Goal: Task Accomplishment & Management: Complete application form

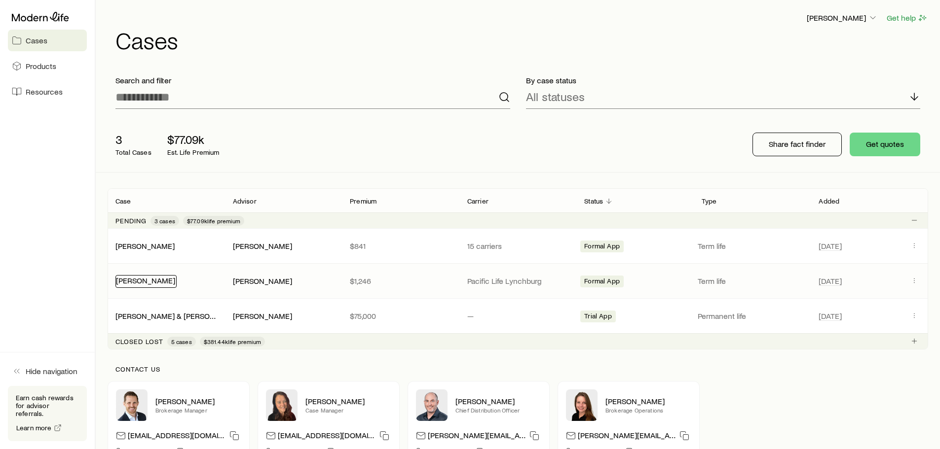
click at [175, 278] on link "[PERSON_NAME]" at bounding box center [145, 280] width 59 height 9
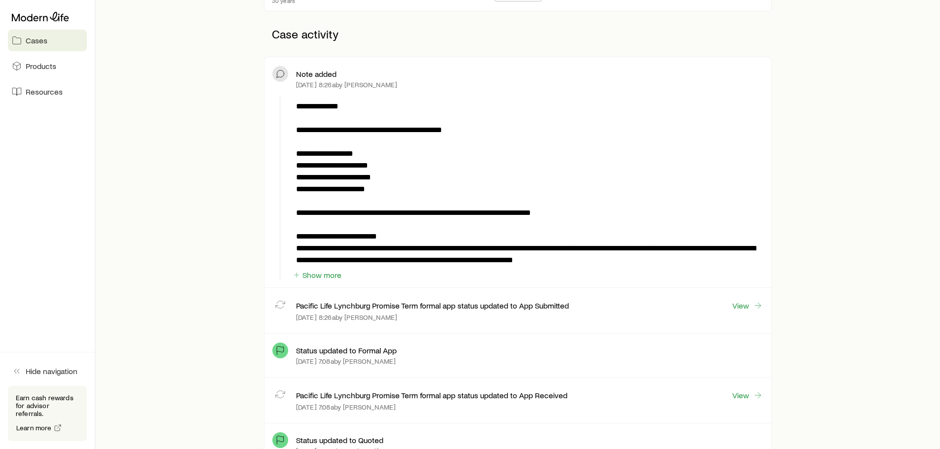
scroll to position [247, 0]
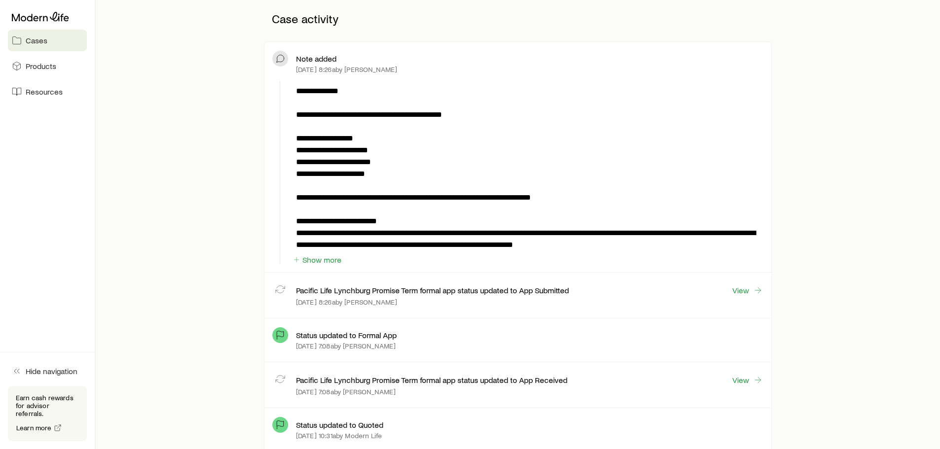
click at [613, 245] on p "**********" at bounding box center [527, 168] width 463 height 166
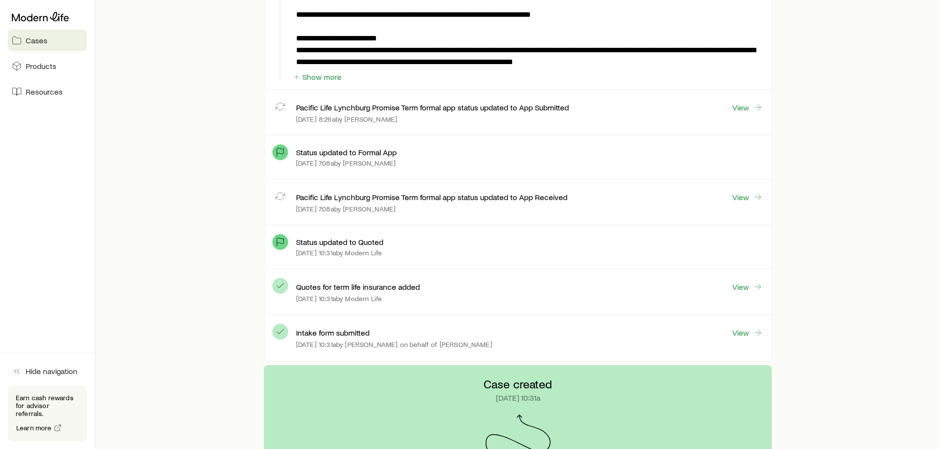
scroll to position [380, 0]
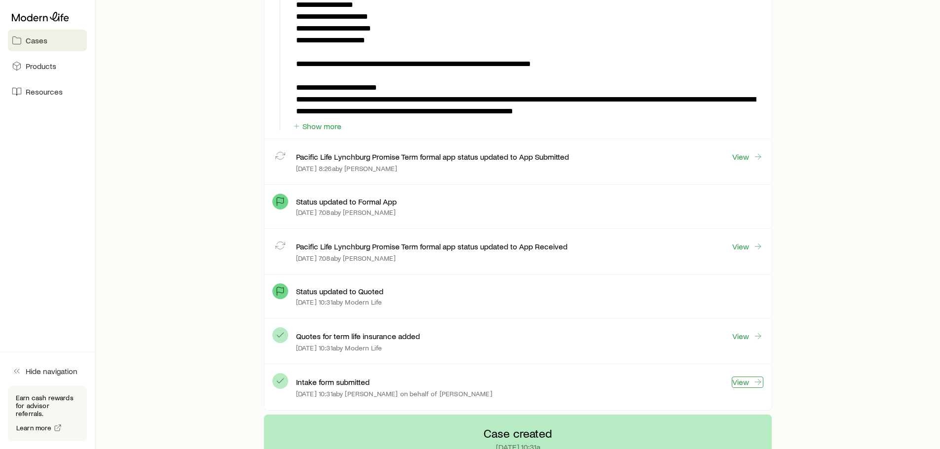
click at [740, 386] on link "View" at bounding box center [748, 382] width 32 height 11
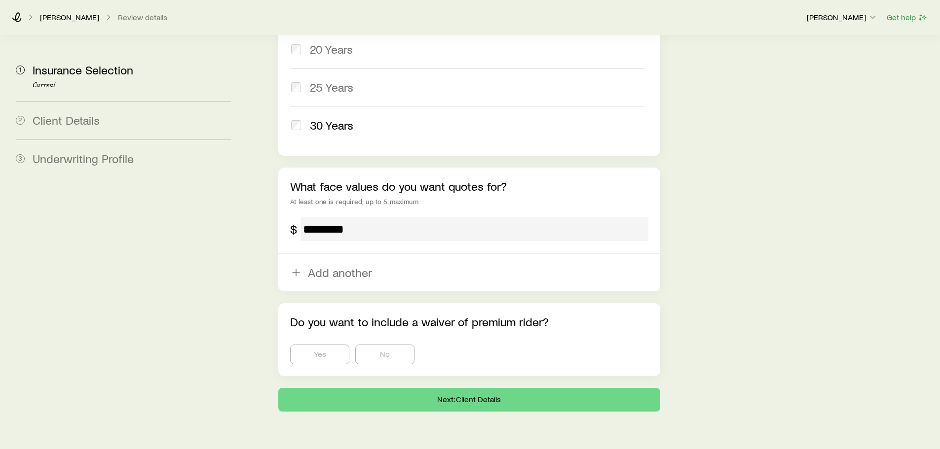
scroll to position [568, 0]
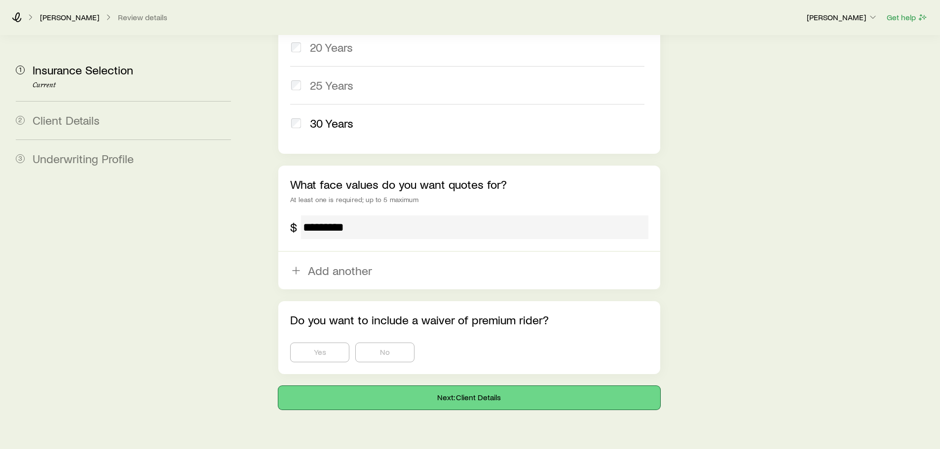
click at [497, 386] on button "Next: Client Details" at bounding box center [468, 398] width 381 height 24
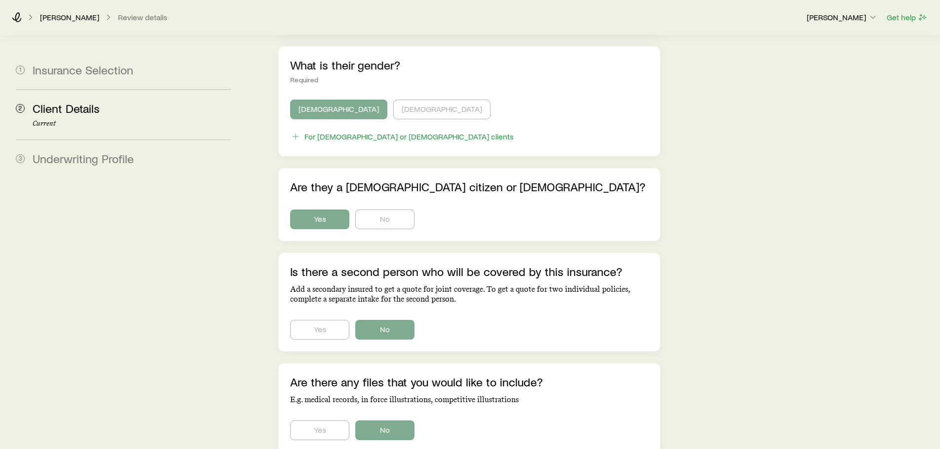
scroll to position [543, 0]
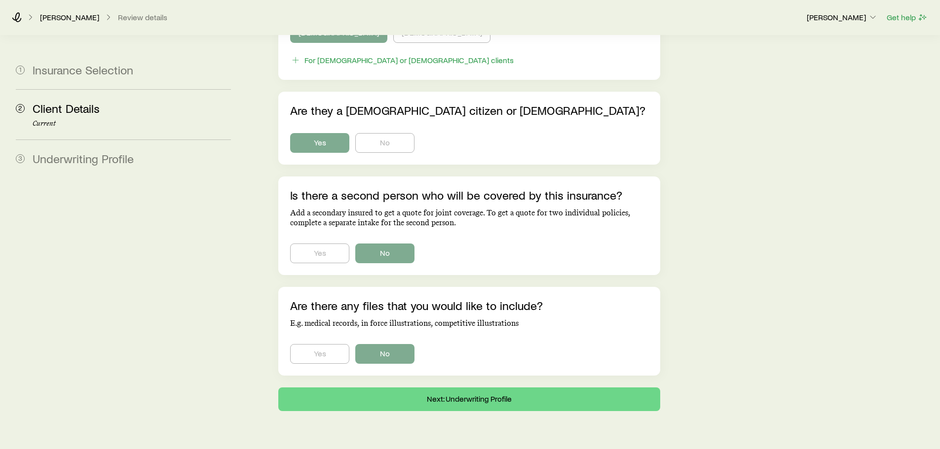
scroll to position [586, 0]
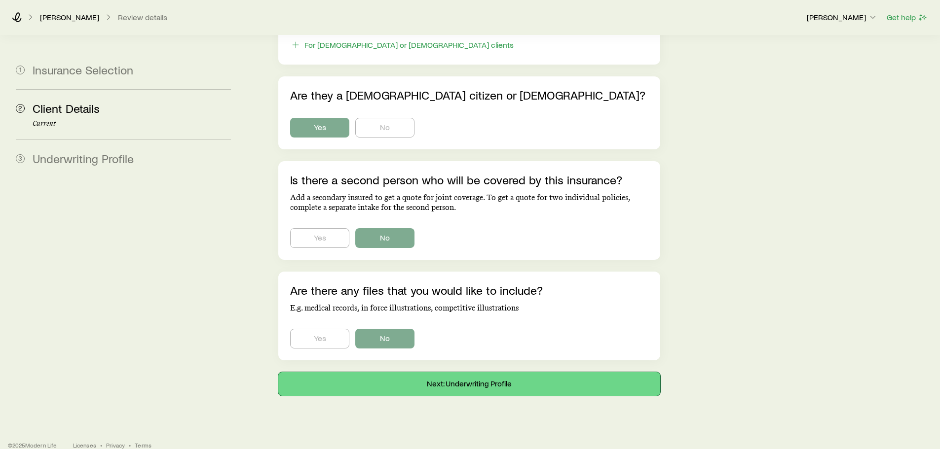
click at [491, 373] on button "Next: Underwriting Profile" at bounding box center [468, 385] width 381 height 24
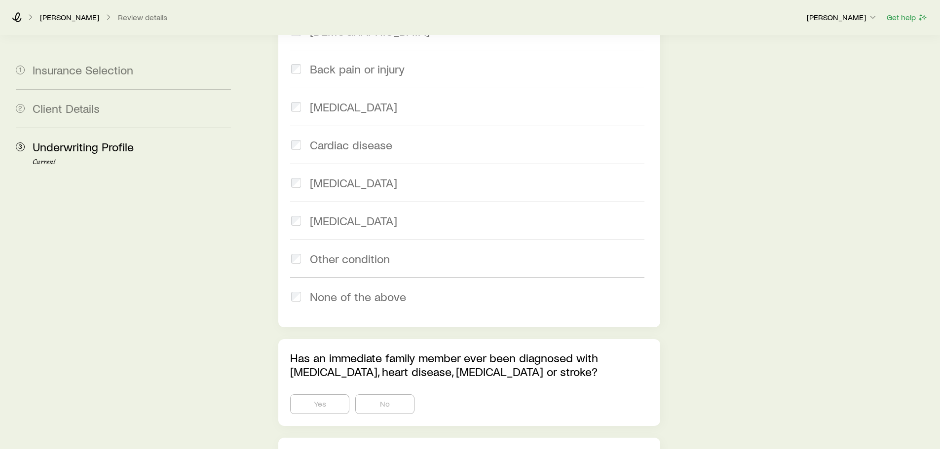
scroll to position [894, 0]
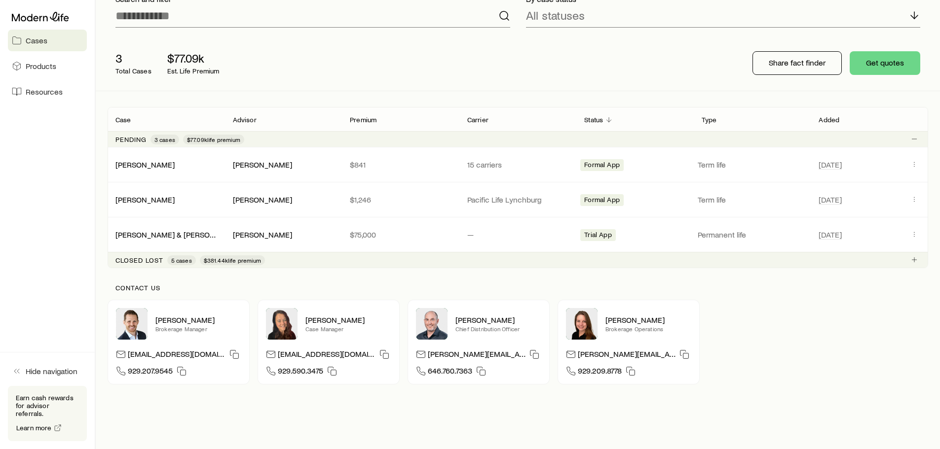
scroll to position [99, 0]
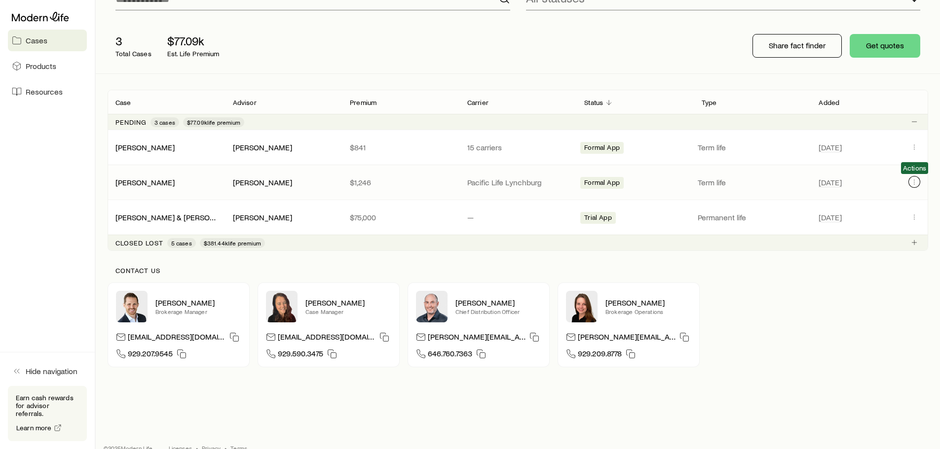
click at [914, 182] on icon "Client cases" at bounding box center [914, 182] width 8 height 8
click at [132, 185] on link "[PERSON_NAME]" at bounding box center [145, 181] width 59 height 9
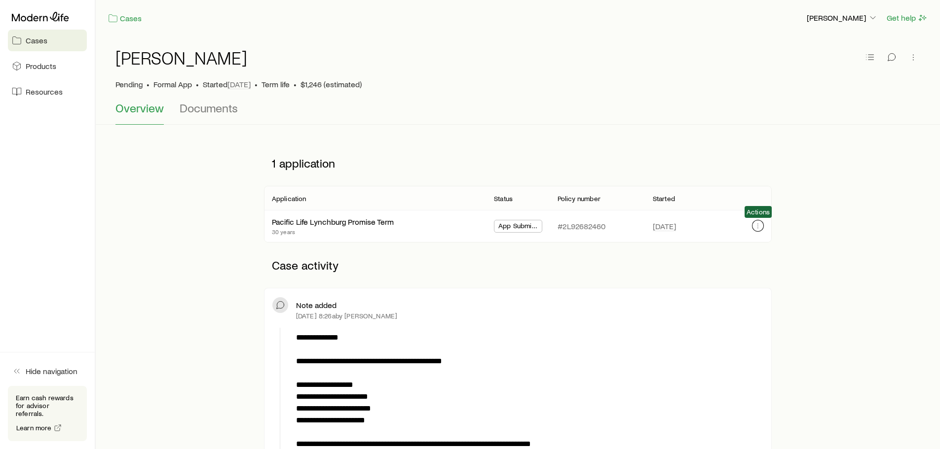
click at [757, 226] on icon "button" at bounding box center [758, 226] width 8 height 8
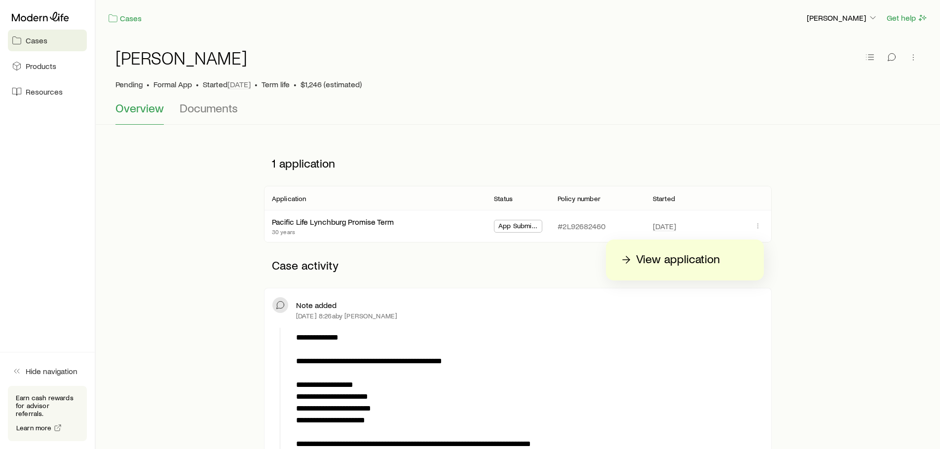
click at [693, 260] on p "View application" at bounding box center [678, 260] width 84 height 16
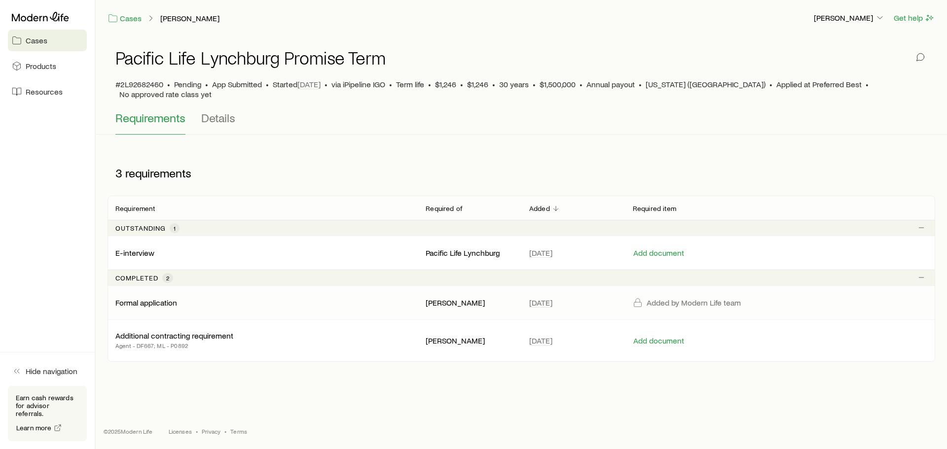
click at [131, 298] on p "Formal application" at bounding box center [146, 303] width 62 height 10
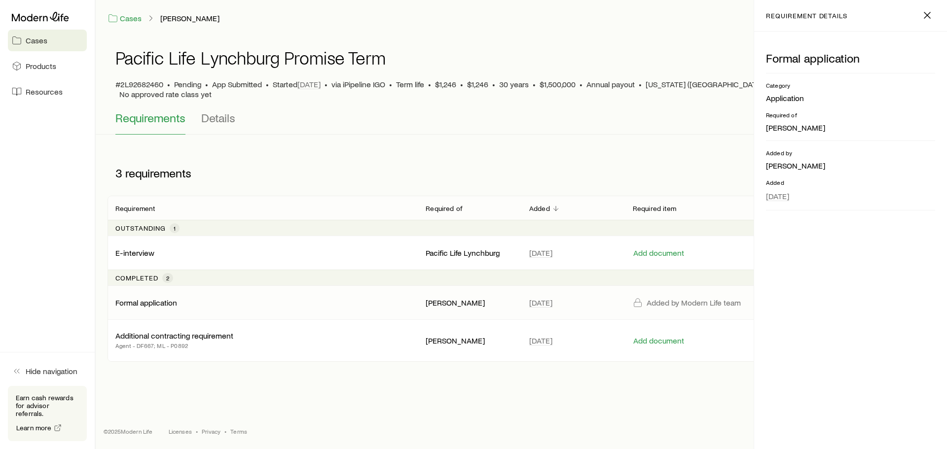
click at [625, 121] on div "Requirements Details" at bounding box center [521, 123] width 812 height 24
click at [483, 151] on div "3 requirements" at bounding box center [522, 172] width 828 height 45
click at [216, 377] on div "Cases Jagadish, Dharmesh Erin Trobough Get help Pacific Life Lynchburg Promise …" at bounding box center [522, 191] width 852 height 382
click at [230, 111] on span "Details" at bounding box center [218, 118] width 34 height 14
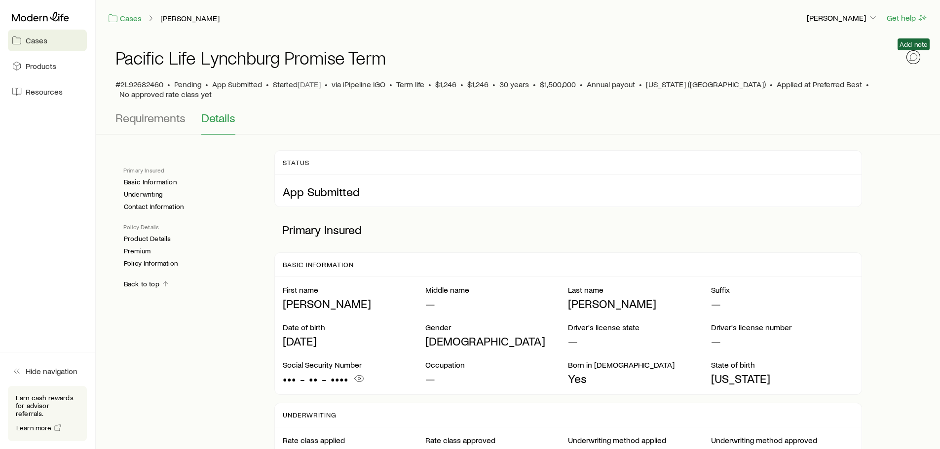
click at [917, 54] on icon "button" at bounding box center [913, 57] width 10 height 10
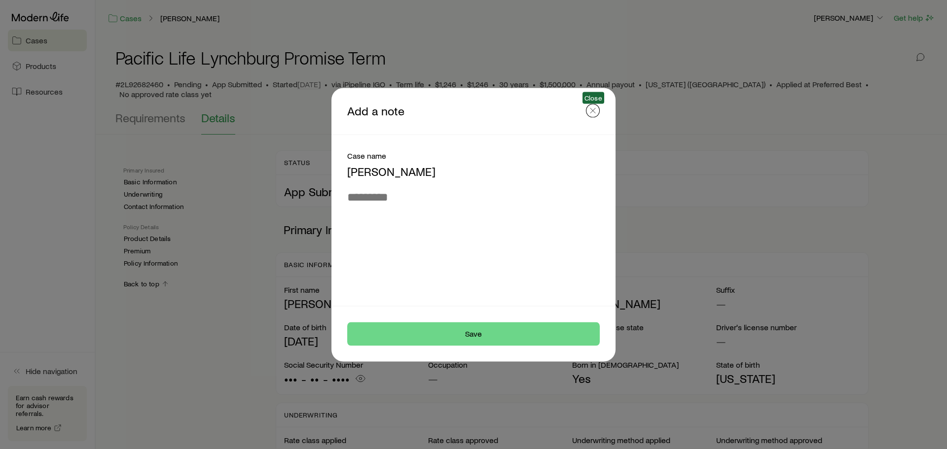
click at [593, 109] on icon "button" at bounding box center [593, 111] width 10 height 10
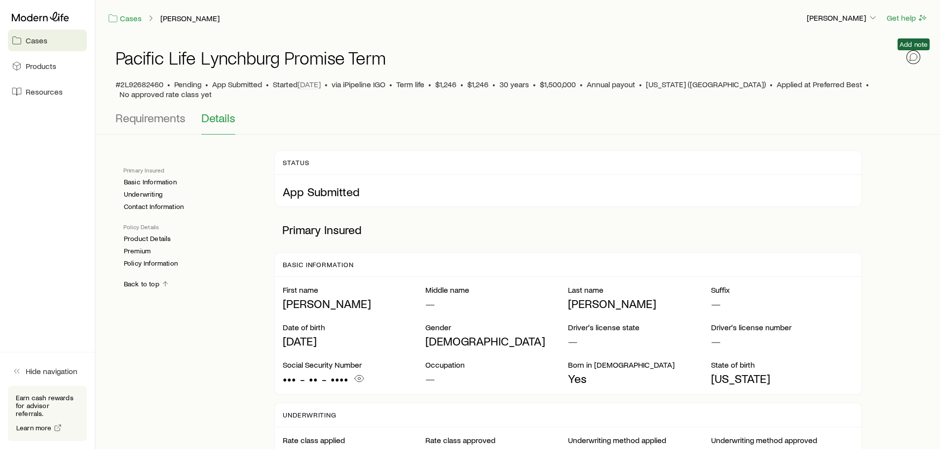
click at [916, 54] on icon "button" at bounding box center [913, 57] width 10 height 10
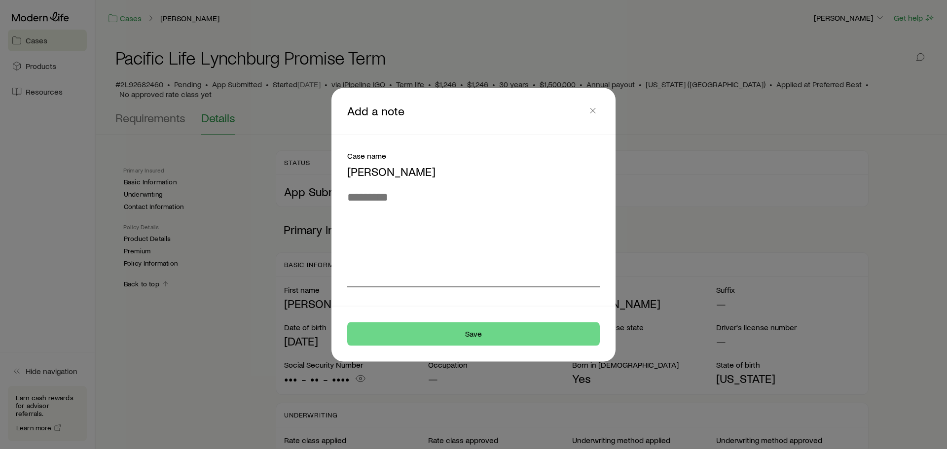
click at [401, 200] on textarea at bounding box center [473, 238] width 253 height 97
type textarea "*"
click at [400, 214] on textarea at bounding box center [473, 238] width 253 height 97
type textarea "*"
click at [595, 112] on line "button" at bounding box center [593, 110] width 5 height 5
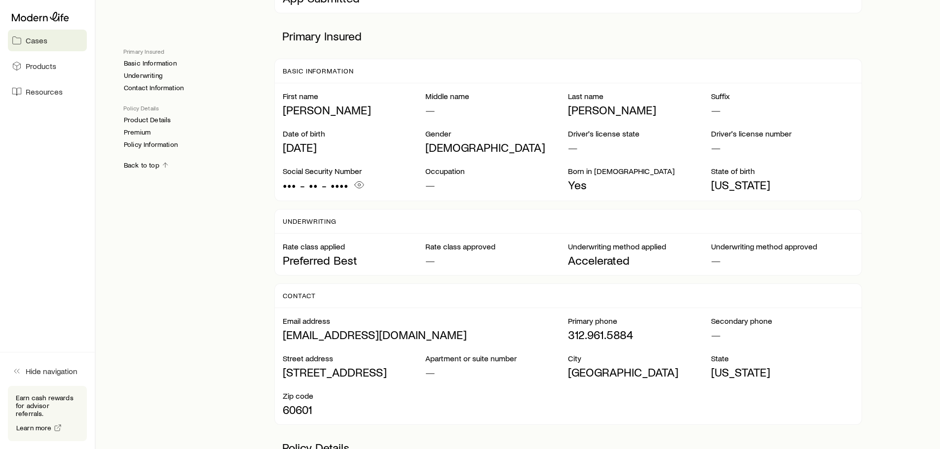
scroll to position [247, 0]
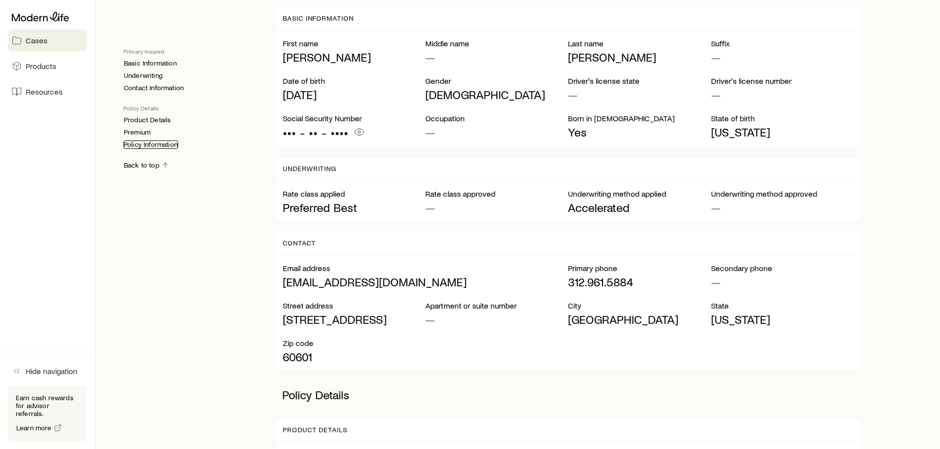
click at [138, 144] on link "Policy Information" at bounding box center [150, 145] width 55 height 8
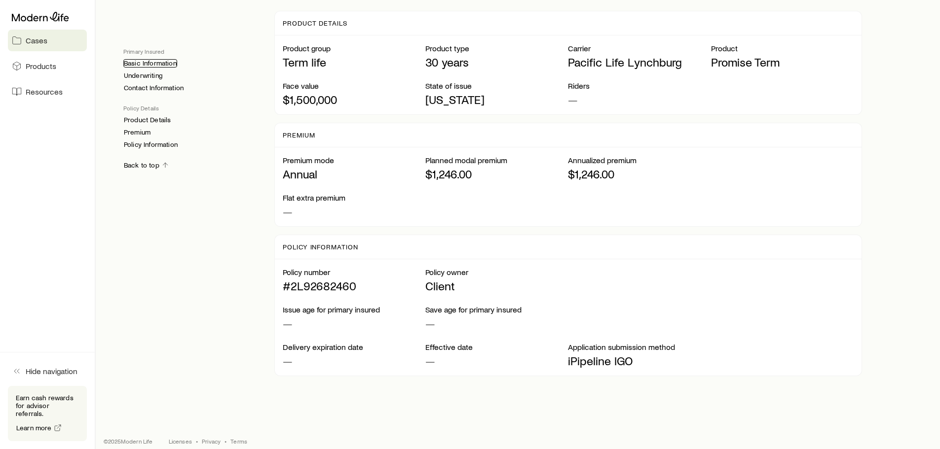
click at [136, 65] on link "Basic Information" at bounding box center [150, 63] width 54 height 8
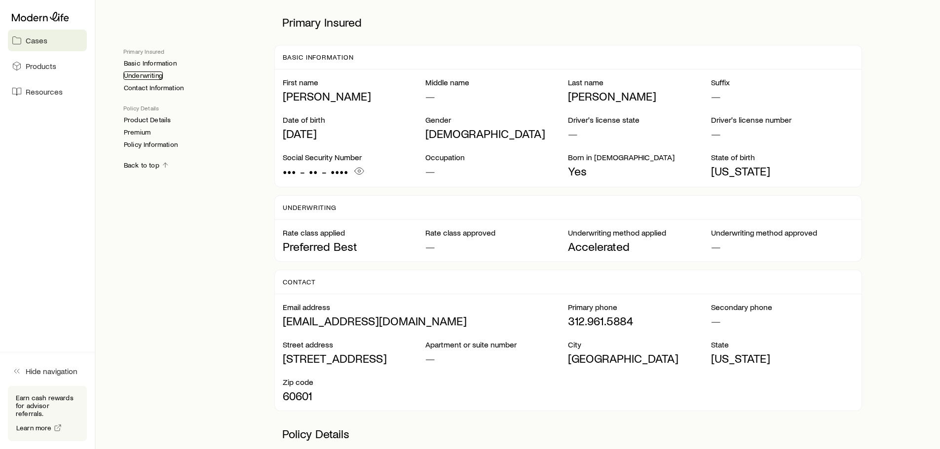
click at [137, 76] on link "Underwriting" at bounding box center [142, 76] width 39 height 8
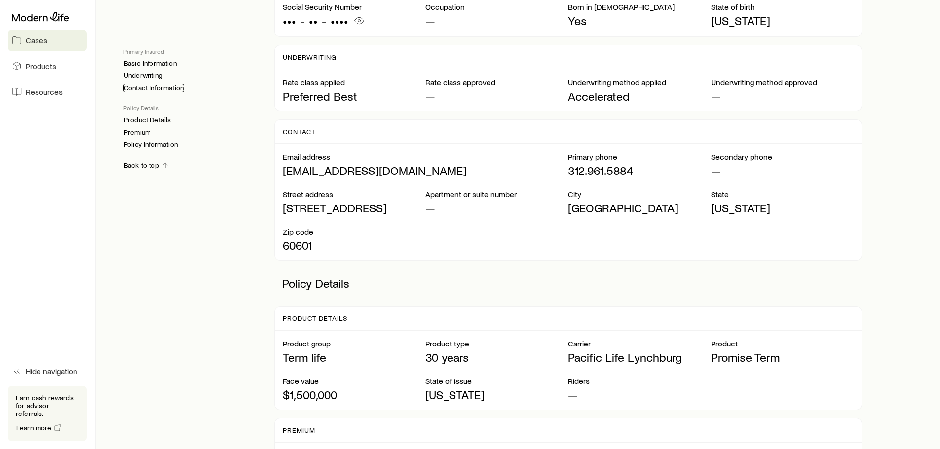
click at [132, 88] on link "Contact Information" at bounding box center [153, 88] width 61 height 8
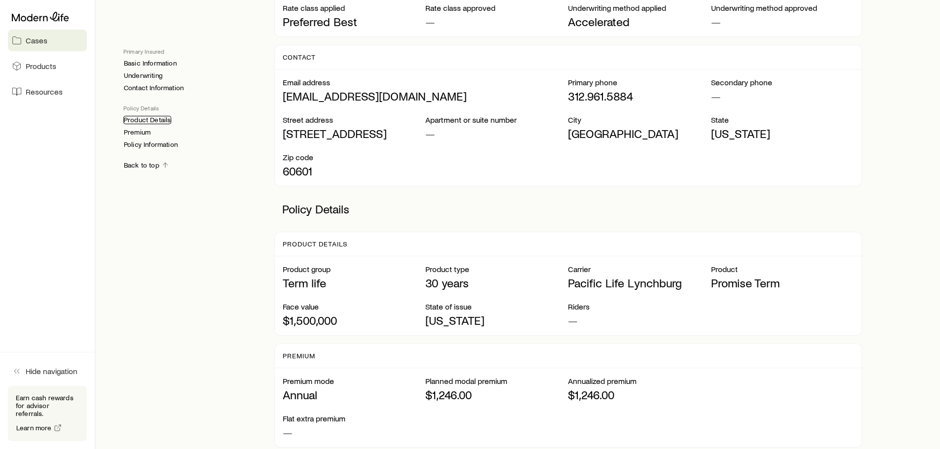
click at [130, 121] on link "Product Details" at bounding box center [147, 120] width 48 height 8
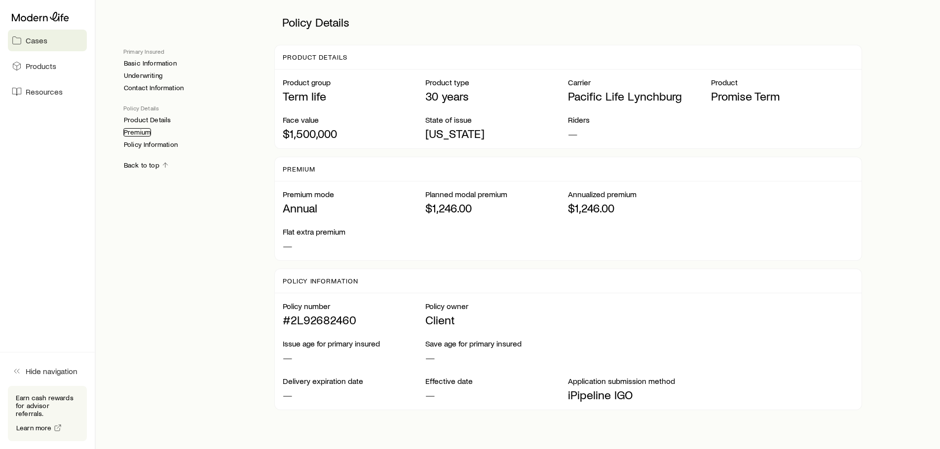
click at [132, 133] on link "Premium" at bounding box center [137, 132] width 28 height 8
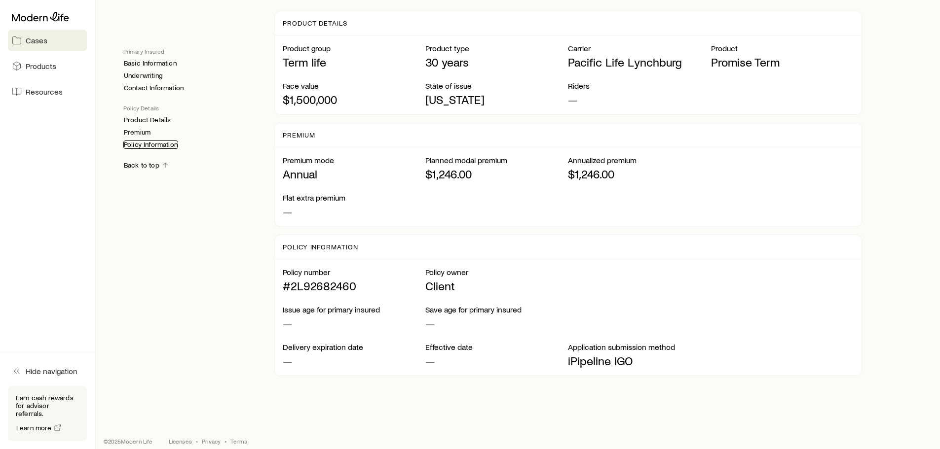
click at [134, 144] on link "Policy Information" at bounding box center [150, 145] width 55 height 8
click at [135, 62] on link "Basic Information" at bounding box center [150, 63] width 54 height 8
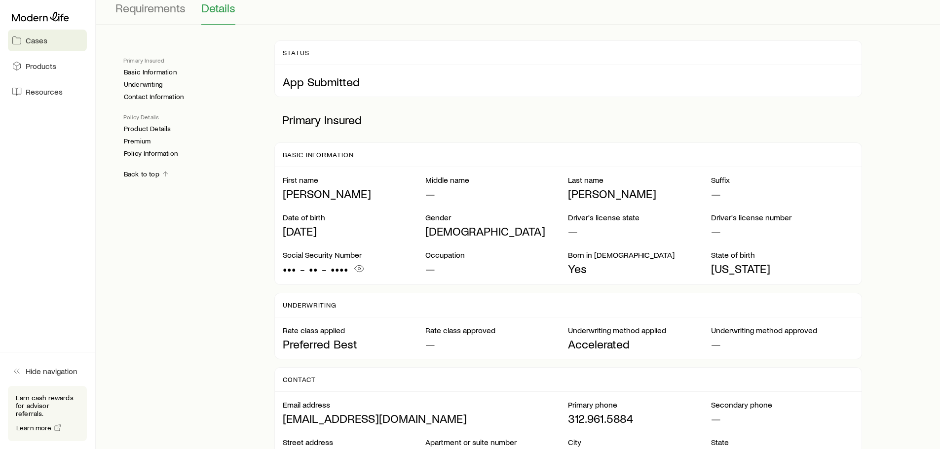
scroll to position [10, 0]
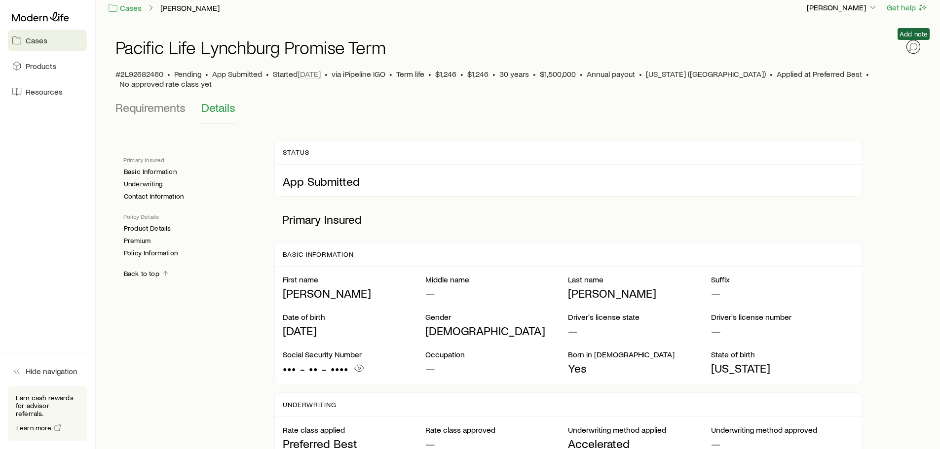
click at [913, 46] on icon "button" at bounding box center [913, 47] width 10 height 10
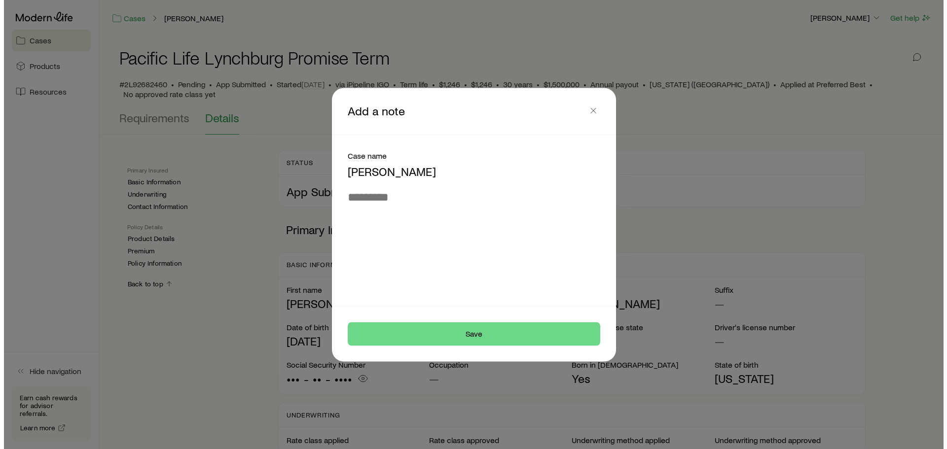
scroll to position [0, 0]
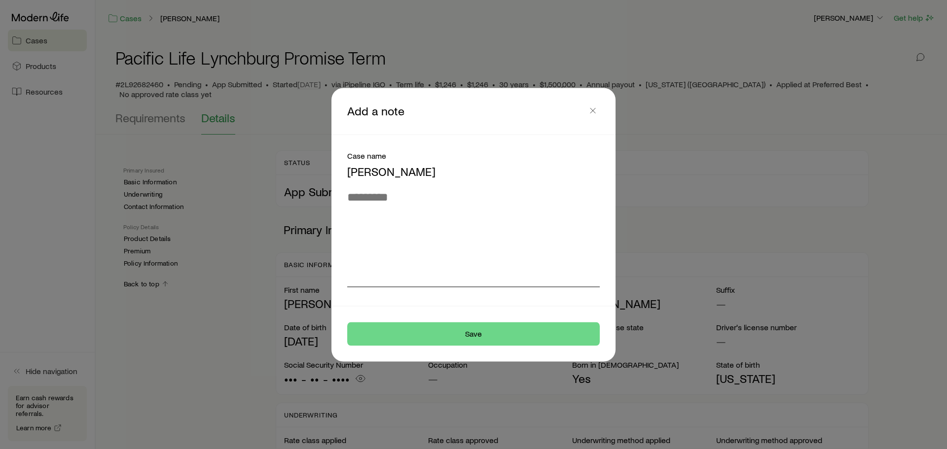
click at [360, 201] on textarea at bounding box center [473, 238] width 253 height 97
type textarea "*"
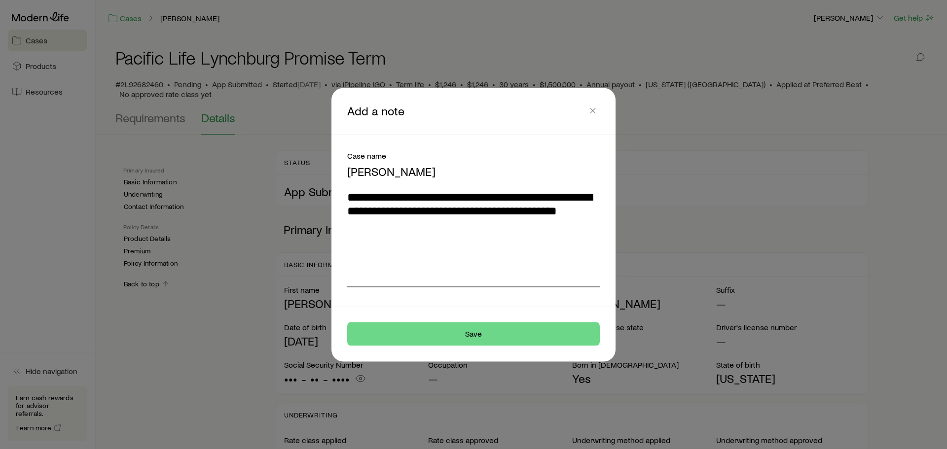
click at [597, 210] on textarea "**********" at bounding box center [473, 238] width 253 height 97
click at [388, 213] on textarea "**********" at bounding box center [473, 238] width 253 height 97
click at [489, 225] on textarea "**********" at bounding box center [473, 238] width 253 height 97
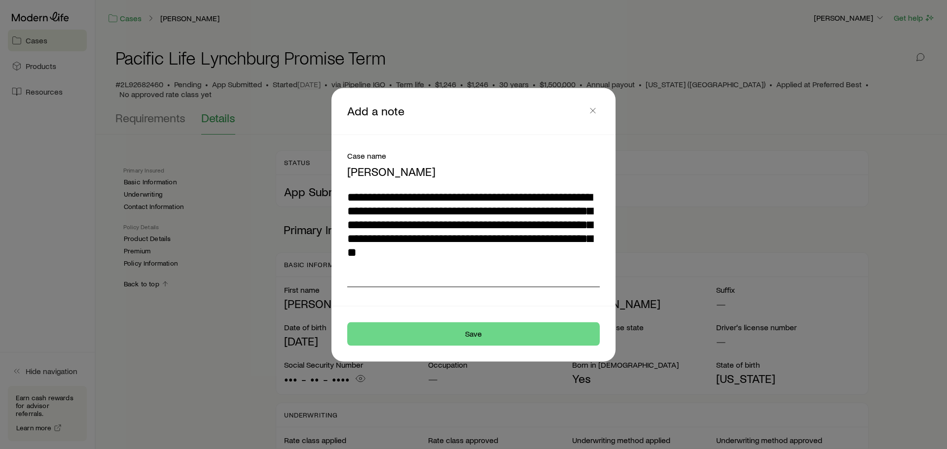
click at [502, 251] on textarea "**********" at bounding box center [473, 238] width 253 height 97
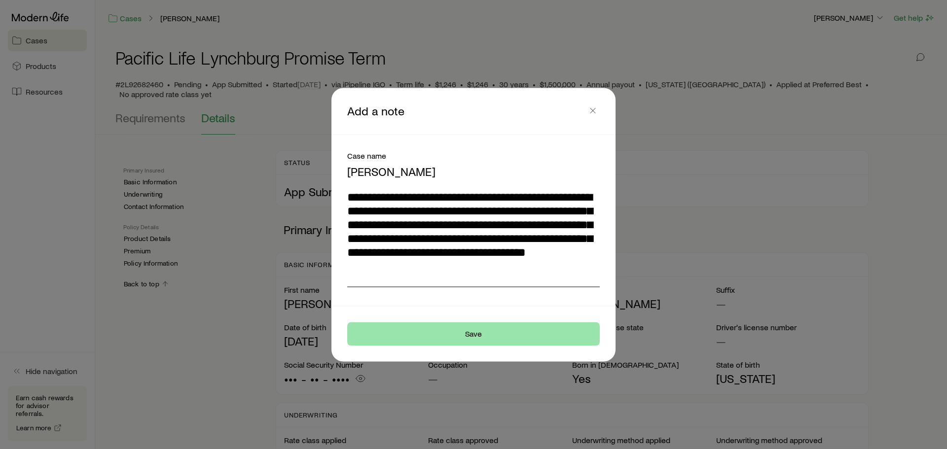
type textarea "**********"
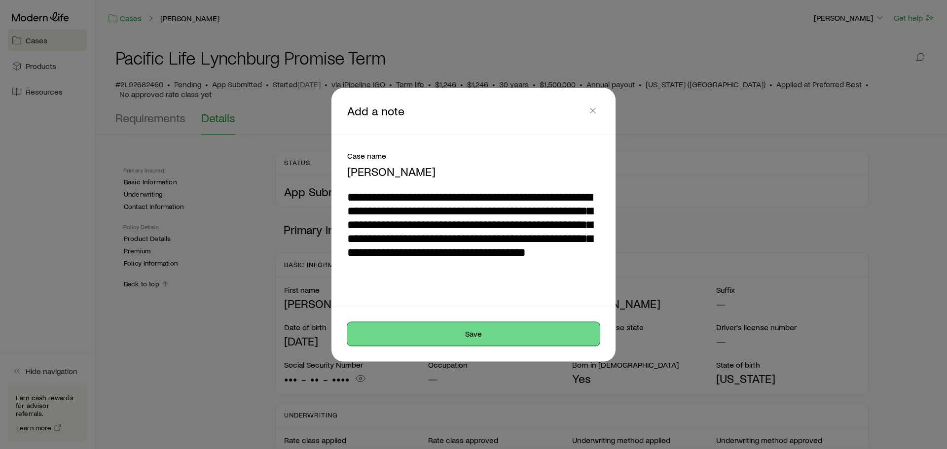
click at [490, 336] on button "Save" at bounding box center [473, 334] width 253 height 24
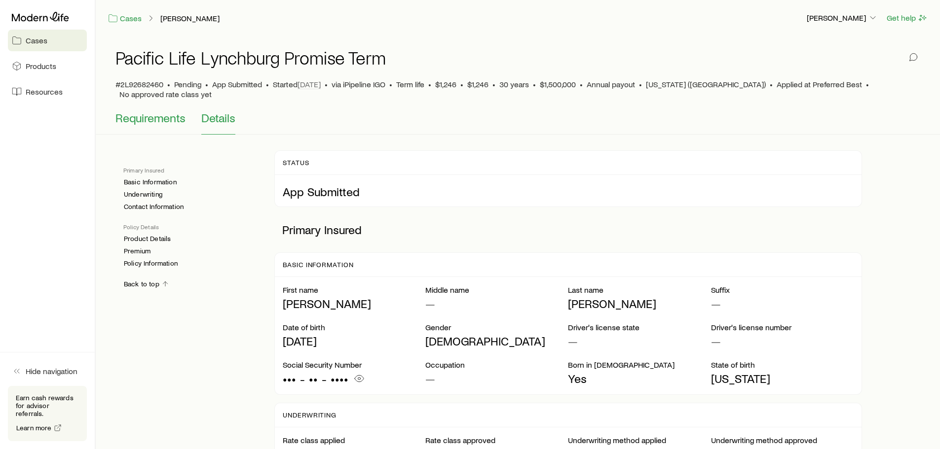
click at [165, 111] on span "Requirements" at bounding box center [150, 118] width 70 height 14
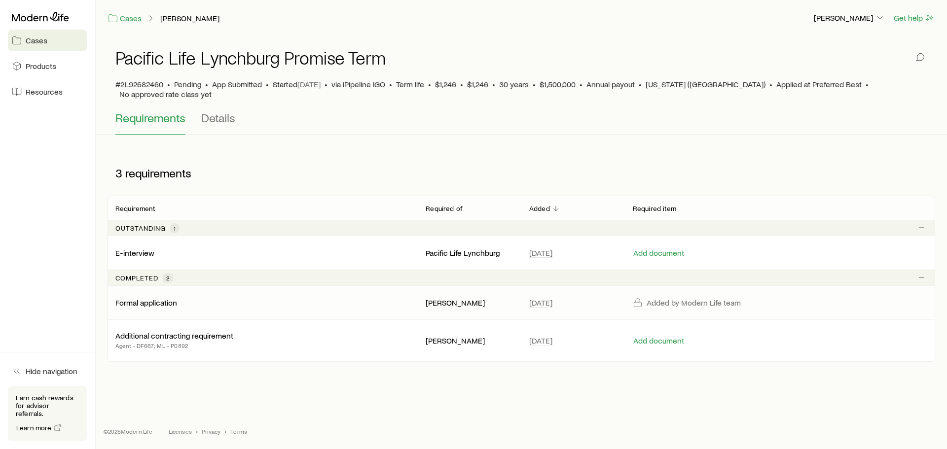
click at [678, 298] on p "Added by Modern Life team" at bounding box center [694, 303] width 94 height 10
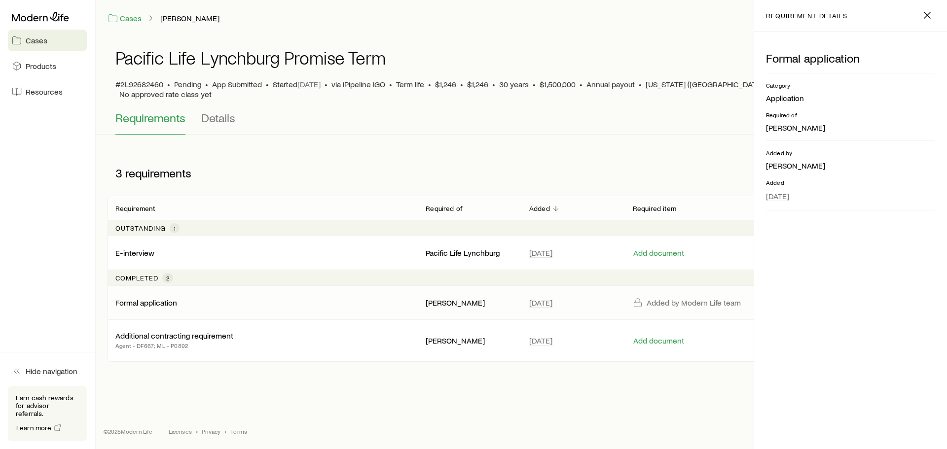
click at [296, 150] on div "3 requirements" at bounding box center [522, 172] width 828 height 45
click at [426, 401] on div "Cases Jagadish, Dharmesh Erin Trobough Get help Pacific Life Lynchburg Promise …" at bounding box center [473, 224] width 947 height 449
click at [330, 150] on div "3 requirements" at bounding box center [522, 172] width 828 height 45
click at [926, 15] on icon "button" at bounding box center [928, 15] width 12 height 12
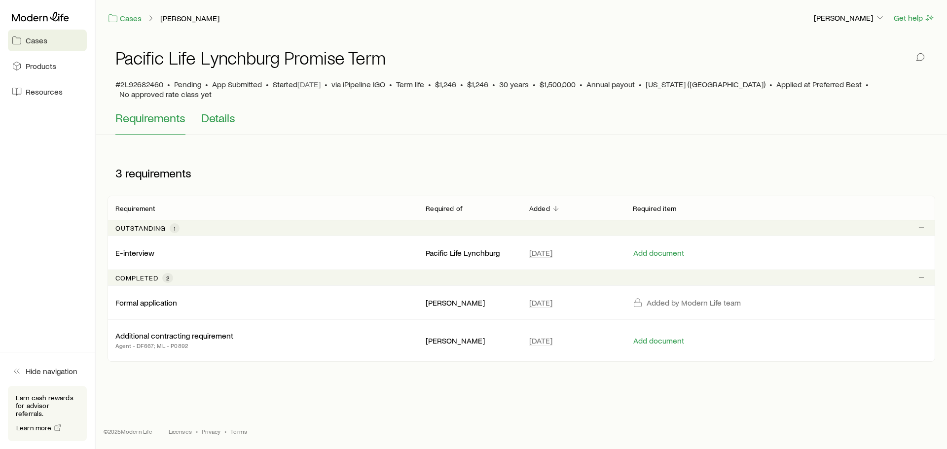
click at [214, 111] on span "Details" at bounding box center [218, 118] width 34 height 14
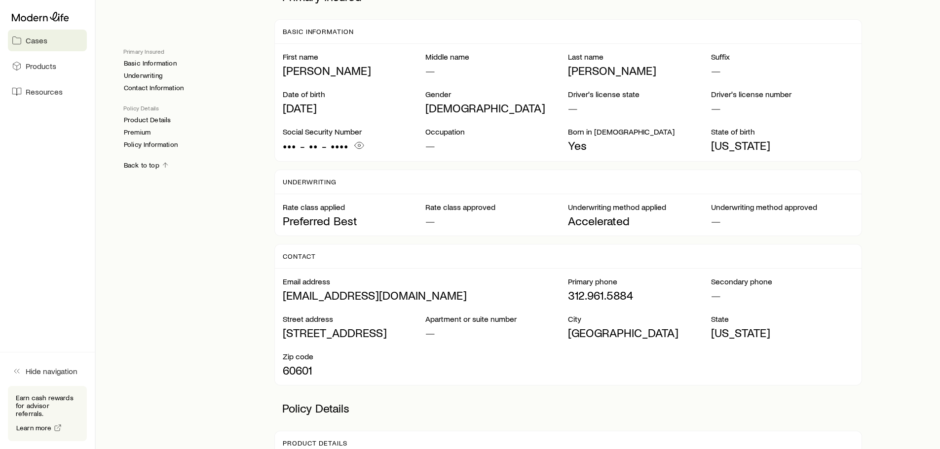
scroll to position [210, 0]
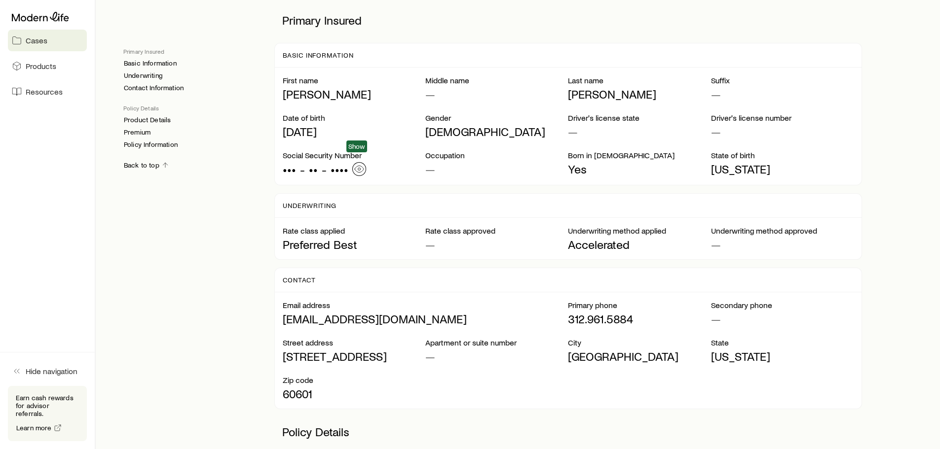
click at [354, 164] on icon "button" at bounding box center [359, 169] width 10 height 10
click at [372, 164] on icon "button" at bounding box center [373, 169] width 10 height 10
click at [588, 125] on p "—" at bounding box center [639, 132] width 143 height 14
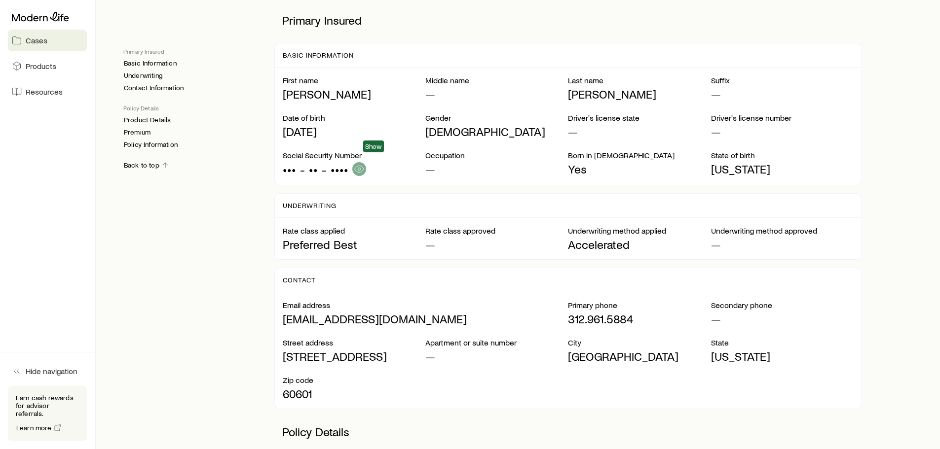
click at [552, 126] on p "[DEMOGRAPHIC_DATA]" at bounding box center [496, 132] width 143 height 14
click at [735, 126] on p "—" at bounding box center [782, 132] width 143 height 14
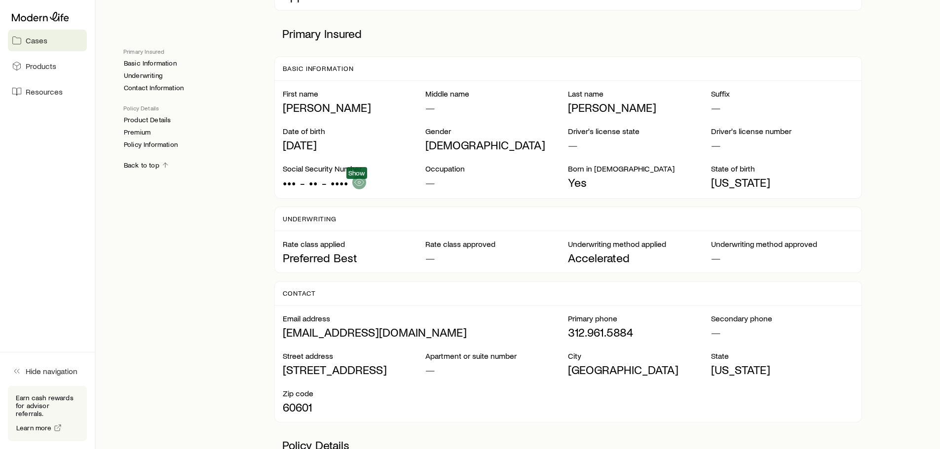
scroll to position [160, 0]
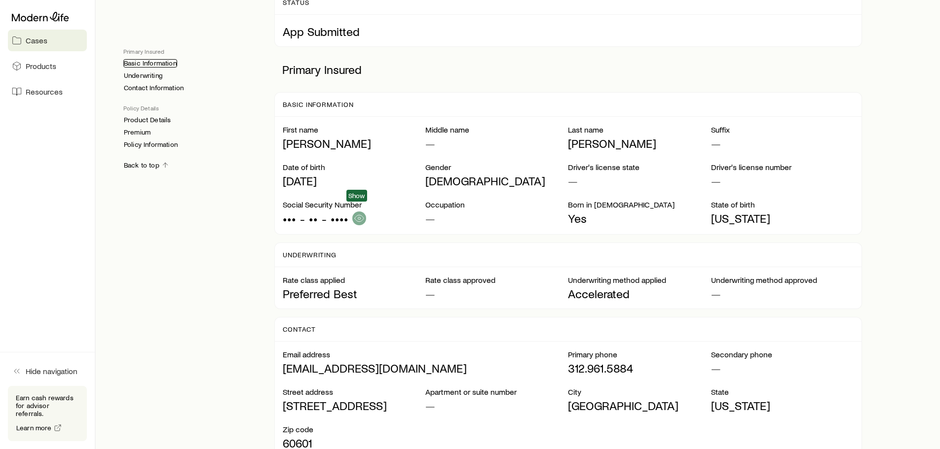
click at [161, 60] on link "Basic Information" at bounding box center [150, 63] width 54 height 8
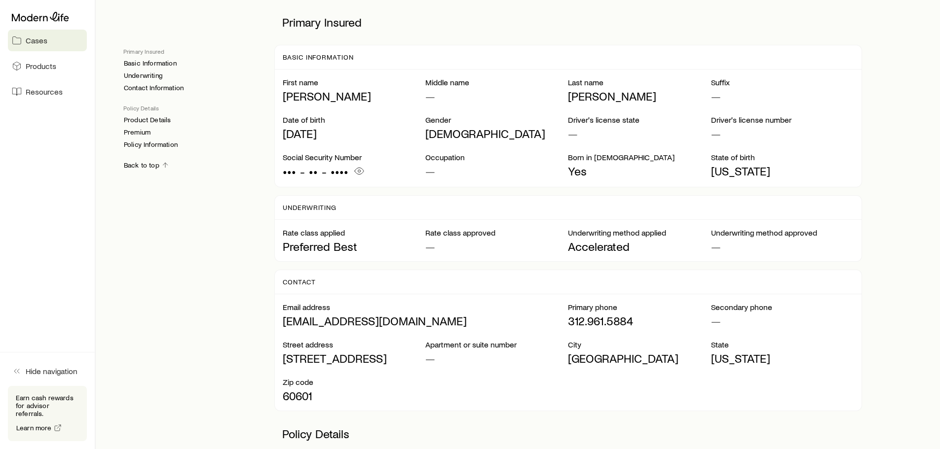
scroll to position [160, 0]
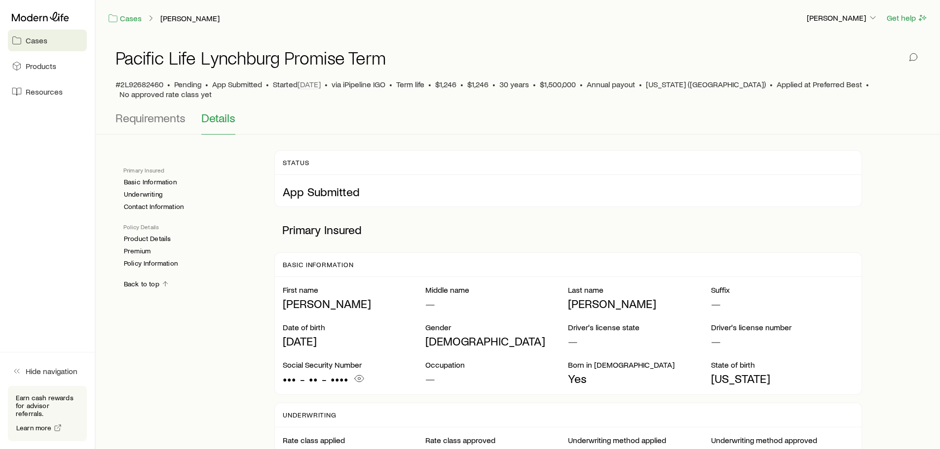
scroll to position [654, 0]
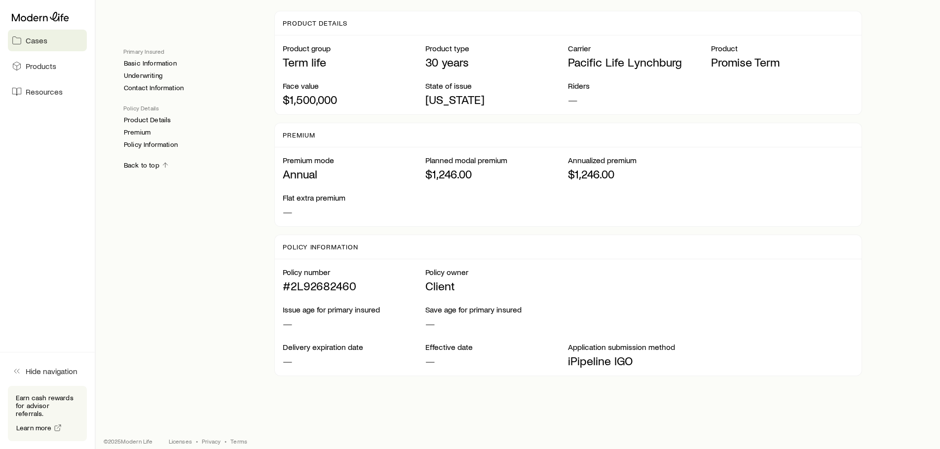
scroll to position [620, 0]
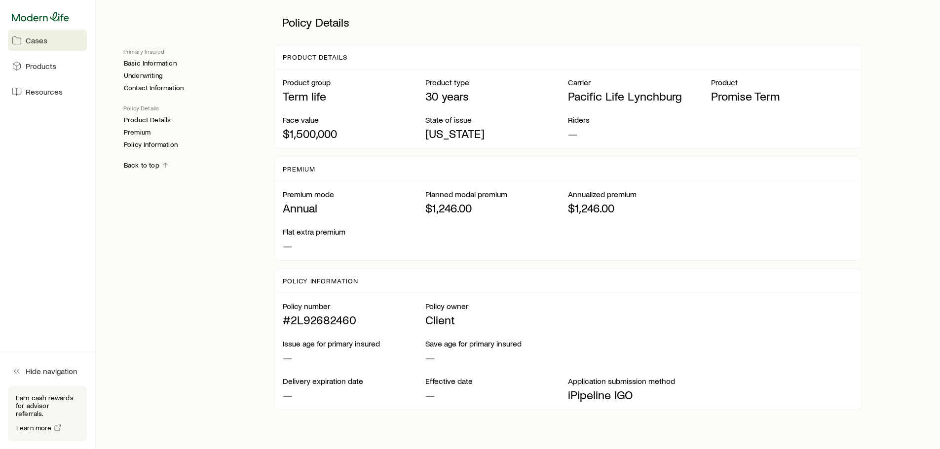
click at [55, 13] on icon at bounding box center [40, 16] width 57 height 9
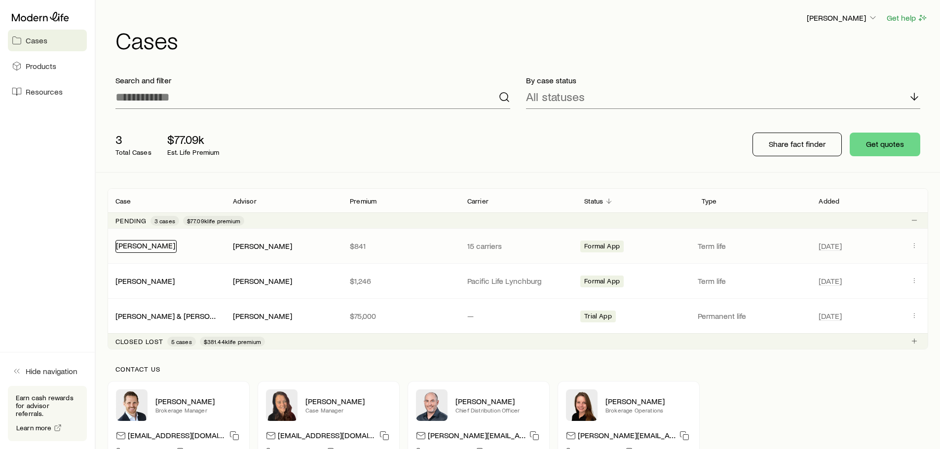
click at [161, 245] on link "[PERSON_NAME]" at bounding box center [145, 245] width 59 height 9
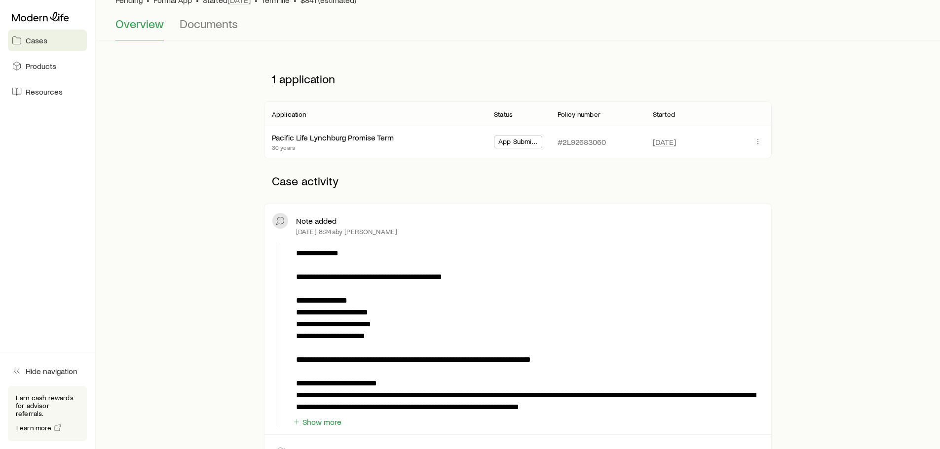
scroll to position [99, 0]
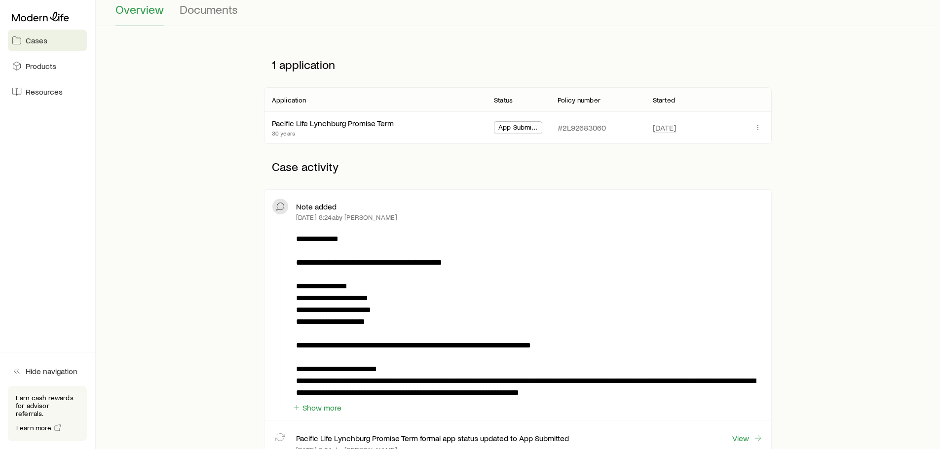
click at [507, 126] on span "App Submitted" at bounding box center [517, 128] width 39 height 10
click at [757, 125] on icon "button" at bounding box center [758, 127] width 8 height 8
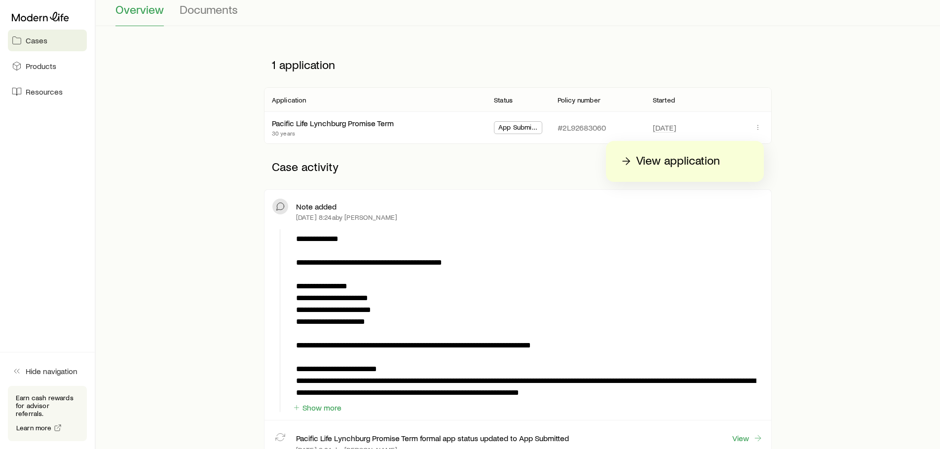
click at [668, 158] on p "View application" at bounding box center [678, 161] width 84 height 16
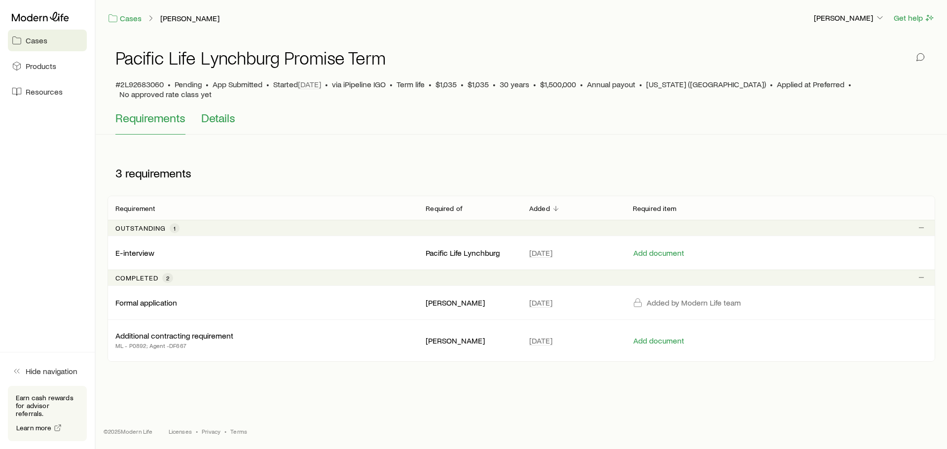
click at [219, 111] on span "Details" at bounding box center [218, 118] width 34 height 14
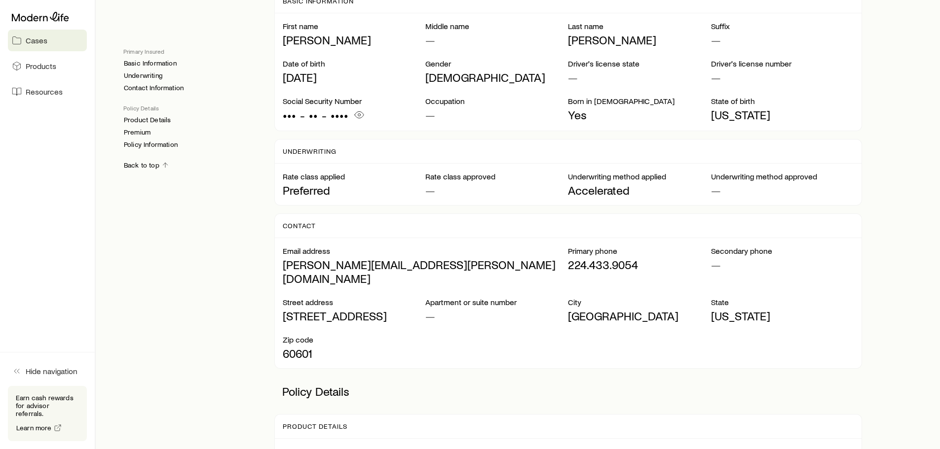
scroll to position [247, 0]
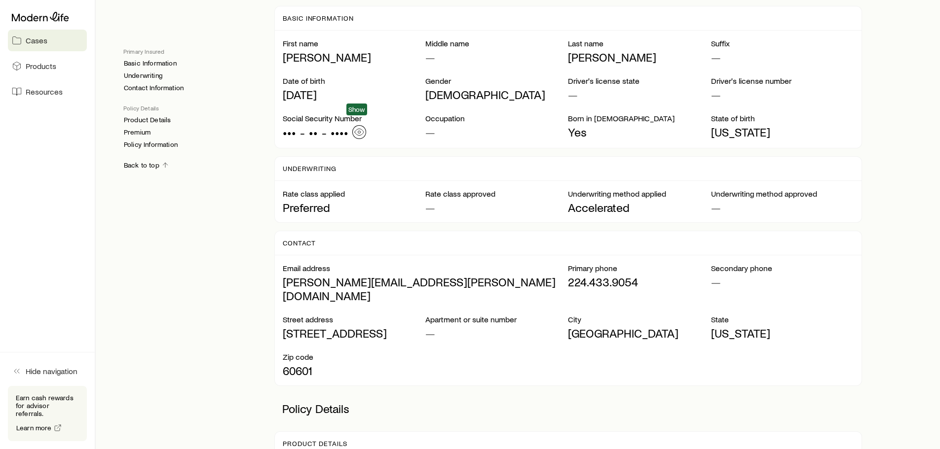
click at [356, 127] on icon "button" at bounding box center [359, 132] width 10 height 10
click at [797, 181] on div "Rate class applied Preferred Rate class approved — Underwriting method applied …" at bounding box center [568, 201] width 587 height 41
click at [378, 127] on icon "button" at bounding box center [377, 132] width 10 height 10
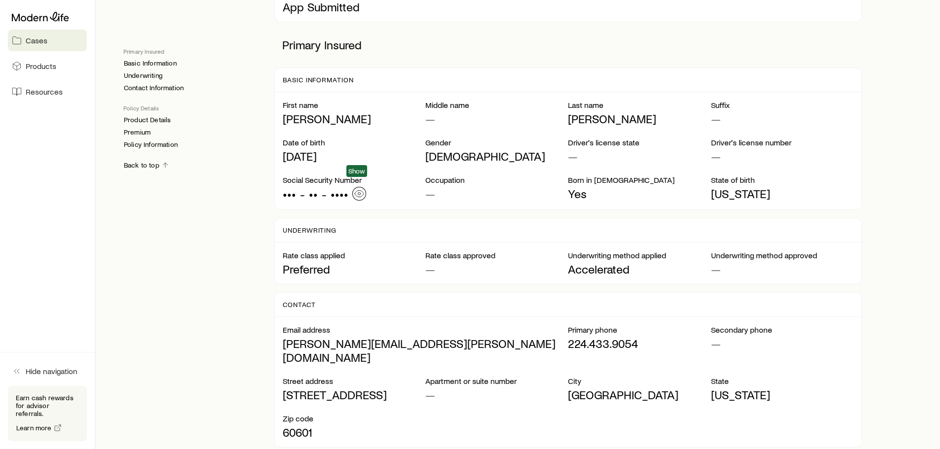
scroll to position [160, 0]
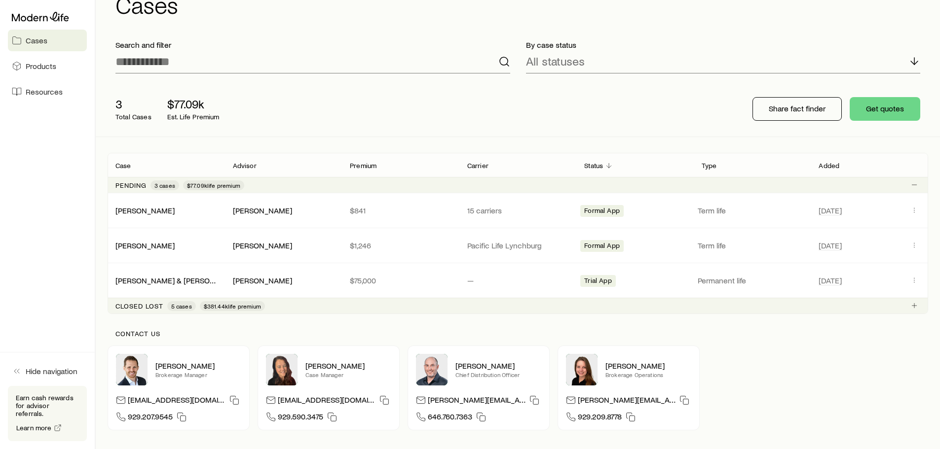
scroll to position [49, 0]
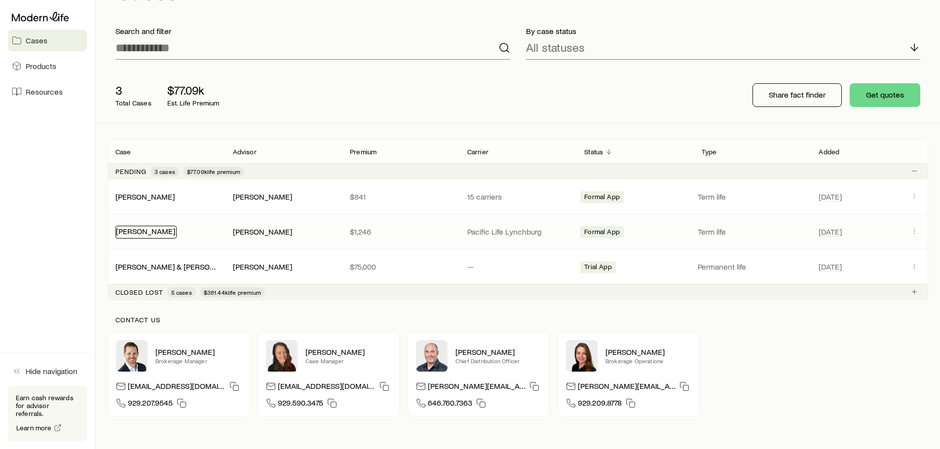
click at [151, 232] on link "[PERSON_NAME]" at bounding box center [145, 230] width 59 height 9
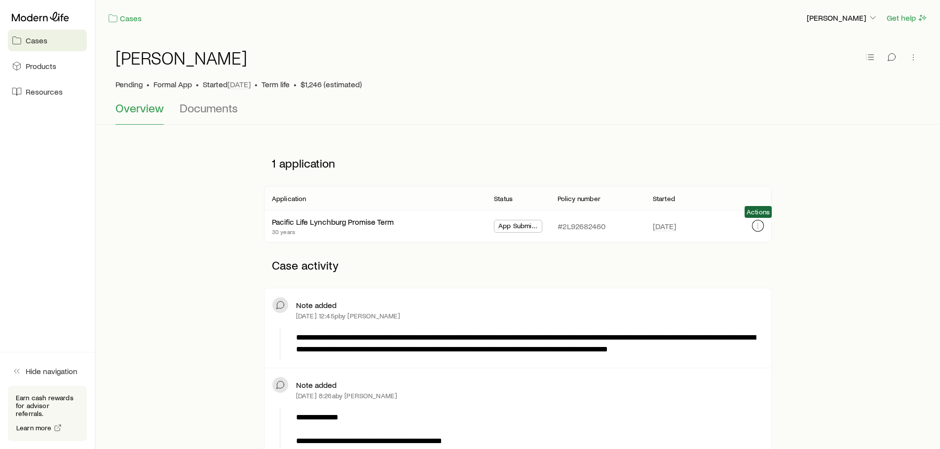
click at [756, 225] on icon "button" at bounding box center [758, 226] width 8 height 8
click at [725, 103] on div "Overview Documents" at bounding box center [517, 113] width 805 height 24
click at [872, 58] on icon "button" at bounding box center [870, 57] width 10 height 10
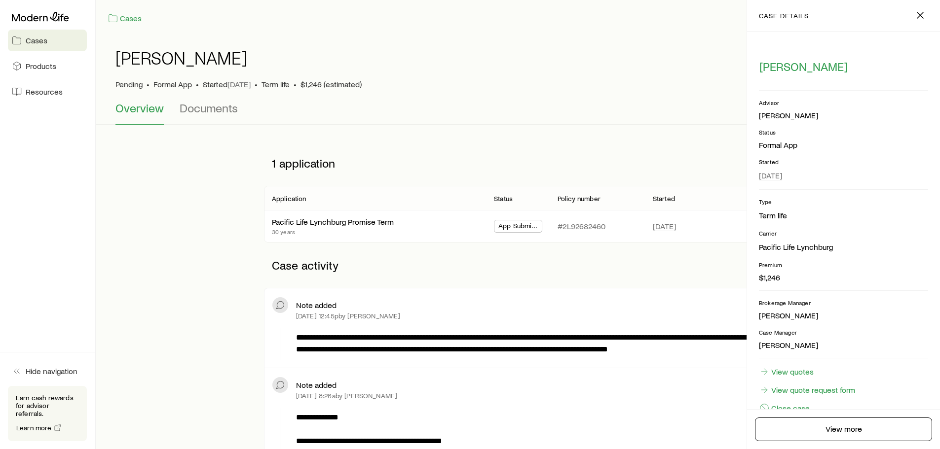
click at [622, 91] on div "Jagadish, Dharmesh Pending • Formal App • Started Aug 29 • Term life • $1,246 (…" at bounding box center [517, 68] width 805 height 65
click at [919, 14] on line "button" at bounding box center [920, 15] width 6 height 6
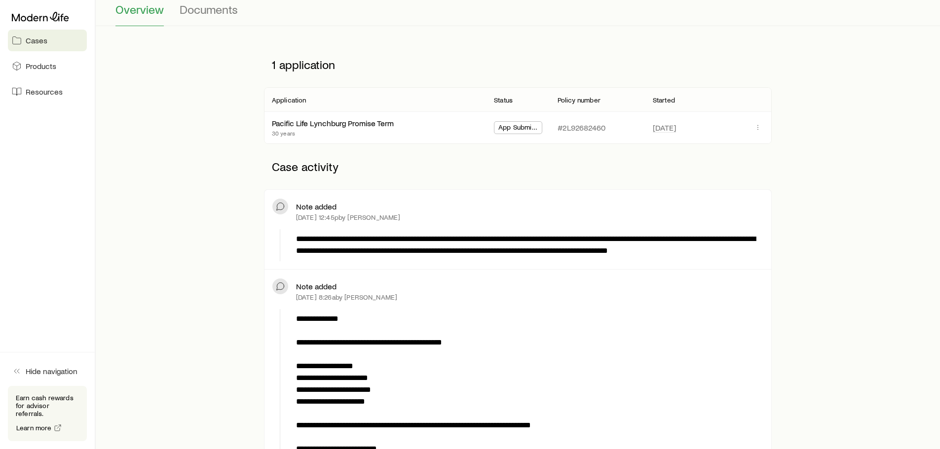
scroll to position [148, 0]
